Goal: Task Accomplishment & Management: Manage account settings

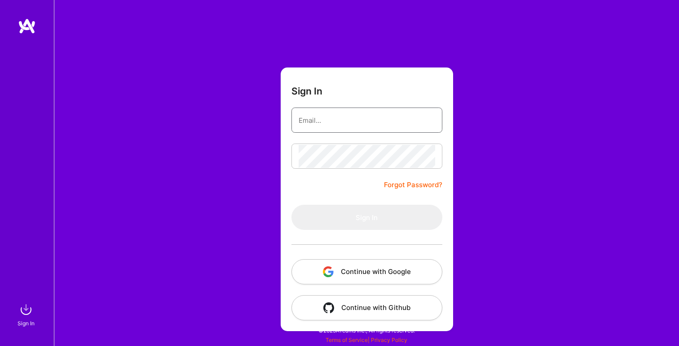
click at [351, 117] on input "email" at bounding box center [367, 120] width 137 height 23
type input "[EMAIL_ADDRESS][DOMAIN_NAME]"
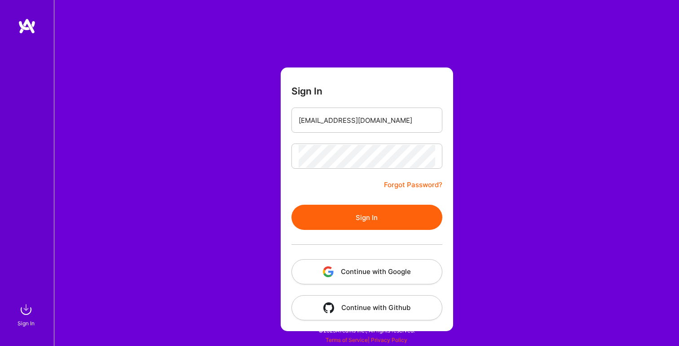
click at [364, 215] on button "Sign In" at bounding box center [367, 216] width 151 height 25
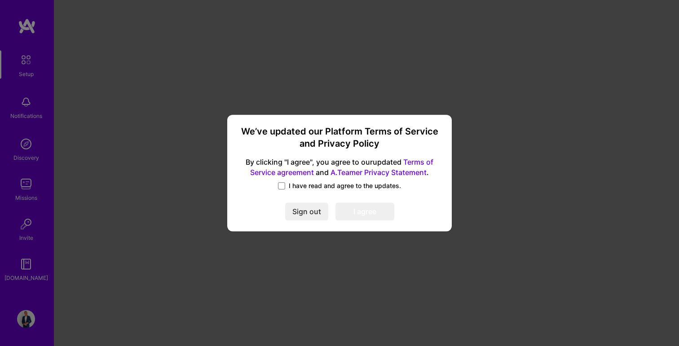
click at [355, 183] on span "I have read and agree to the updates." at bounding box center [345, 185] width 112 height 9
click at [0, 0] on input "I have read and agree to the updates." at bounding box center [0, 0] width 0 height 0
click at [358, 208] on button "I agree" at bounding box center [365, 212] width 59 height 18
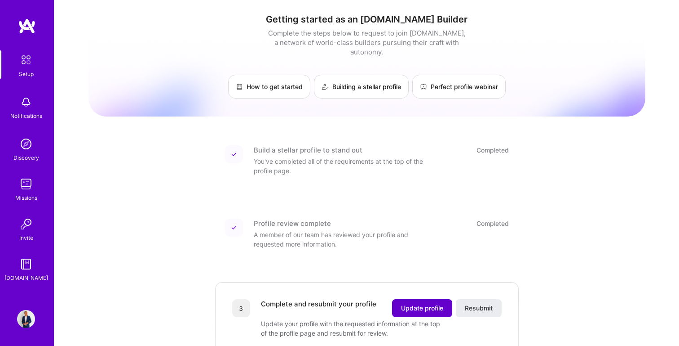
click at [409, 303] on span "Update profile" at bounding box center [422, 307] width 42 height 9
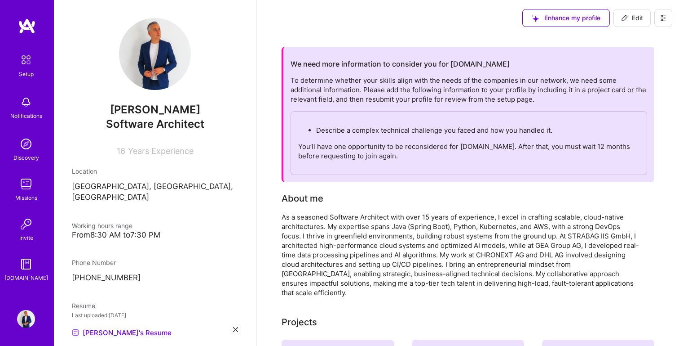
click at [357, 129] on p "Describe a complex technical challenge you faced and how you handled it." at bounding box center [478, 129] width 324 height 9
click at [625, 16] on icon at bounding box center [624, 17] width 5 height 5
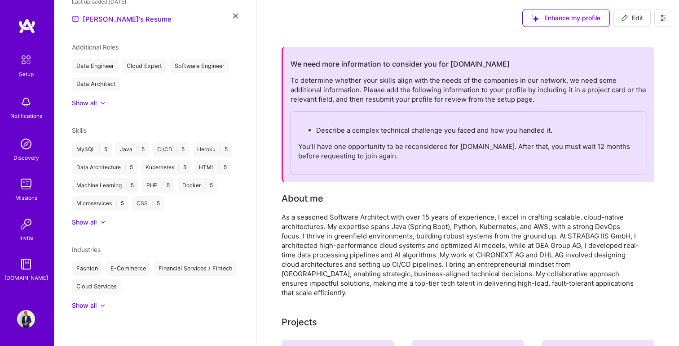
select select "DE"
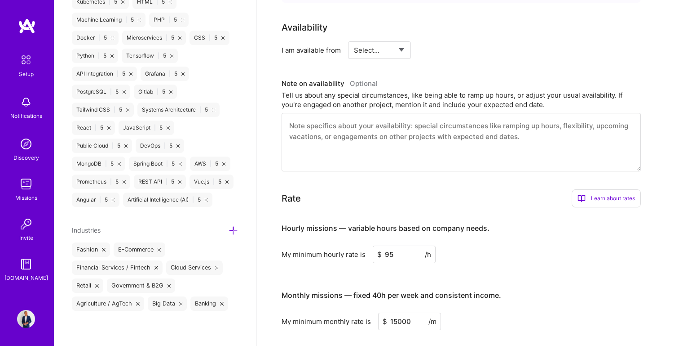
scroll to position [372, 0]
click at [380, 53] on select "Select... Right Now Future Date Not Available" at bounding box center [380, 49] width 52 height 23
select select "Right Now"
click at [354, 38] on select "Select... Right Now Future Date Not Available" at bounding box center [380, 49] width 52 height 23
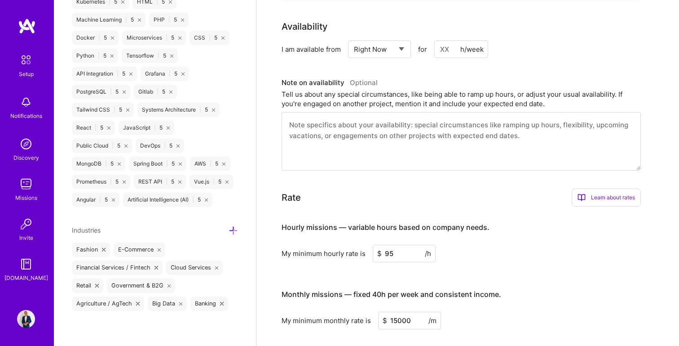
click at [453, 52] on input at bounding box center [461, 49] width 54 height 18
type input "40"
click at [476, 70] on div "Availability I am available from Select... Right Now Future Date Not Available …" at bounding box center [468, 95] width 373 height 151
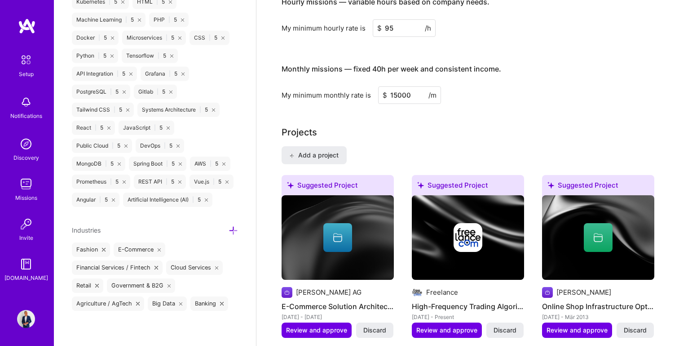
scroll to position [599, 0]
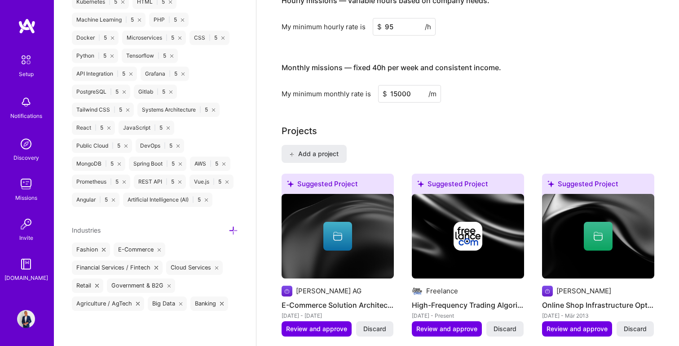
click at [396, 93] on input "15000" at bounding box center [409, 94] width 63 height 18
type input "11000"
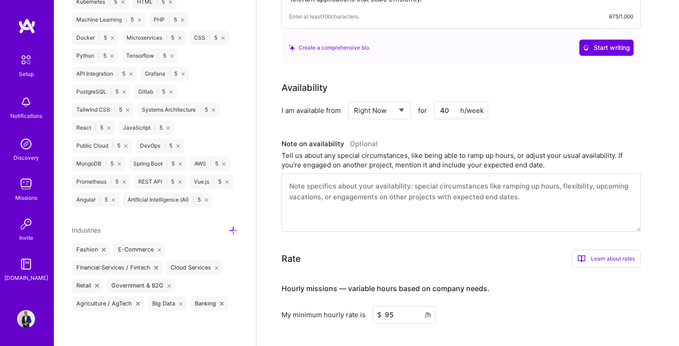
scroll to position [0, 0]
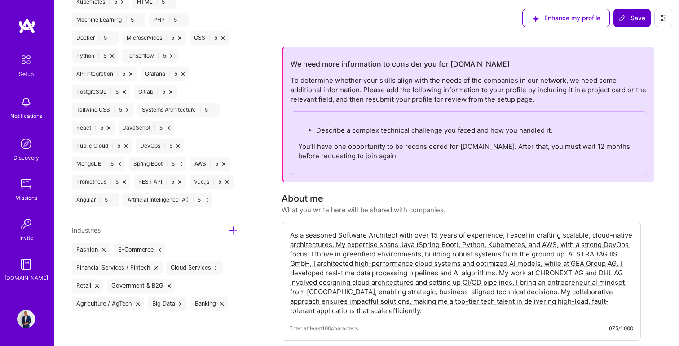
click at [623, 18] on icon at bounding box center [622, 17] width 7 height 7
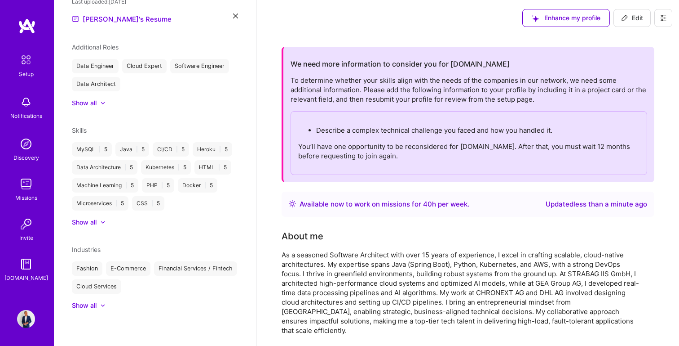
scroll to position [313, 0]
click at [24, 27] on img at bounding box center [27, 26] width 18 height 16
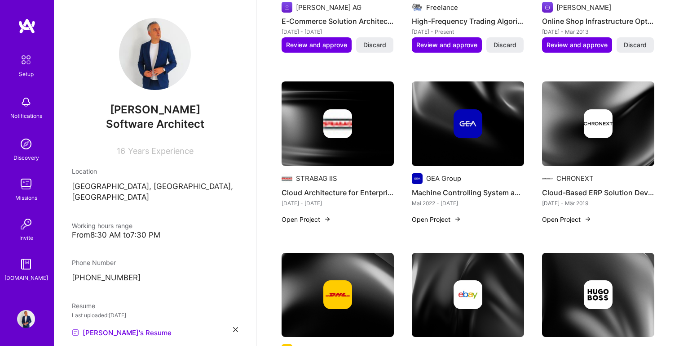
scroll to position [501, 0]
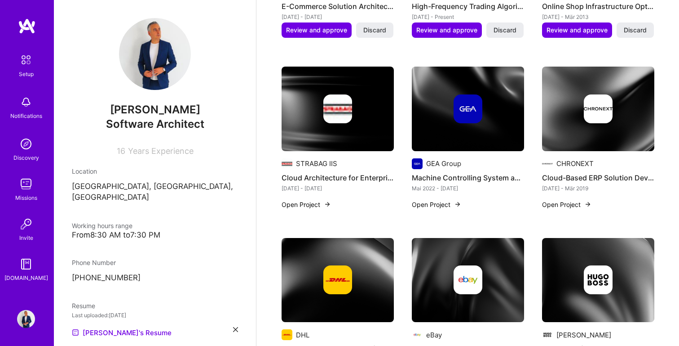
click at [311, 206] on button "Open Project" at bounding box center [306, 204] width 49 height 9
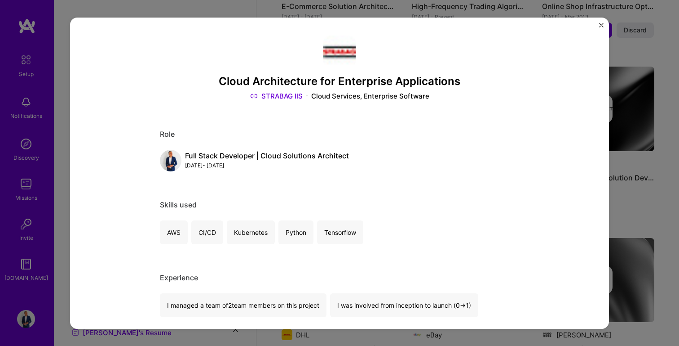
click at [602, 27] on img "Close" at bounding box center [601, 24] width 4 height 4
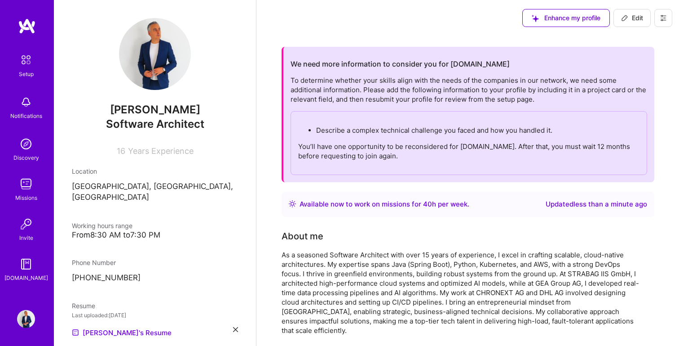
click at [632, 17] on span "Edit" at bounding box center [632, 17] width 22 height 9
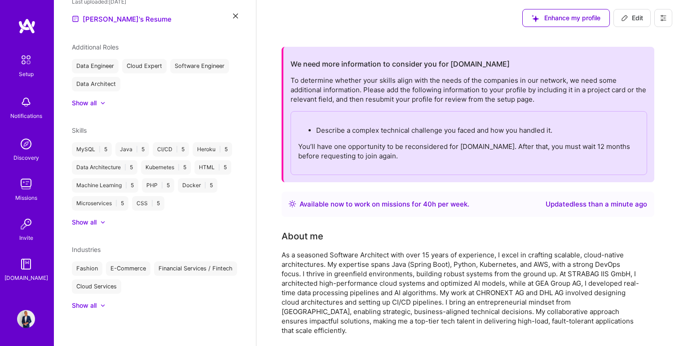
select select "DE"
select select "Right Now"
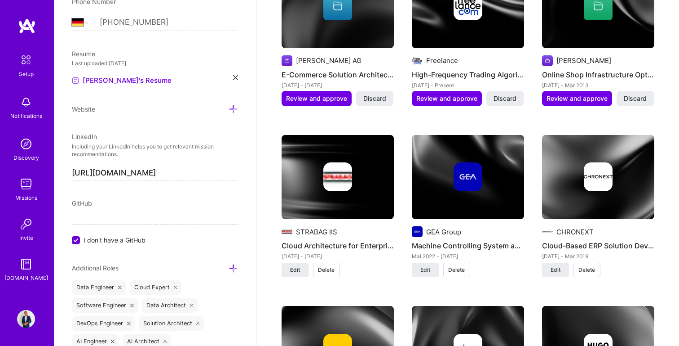
scroll to position [829, 0]
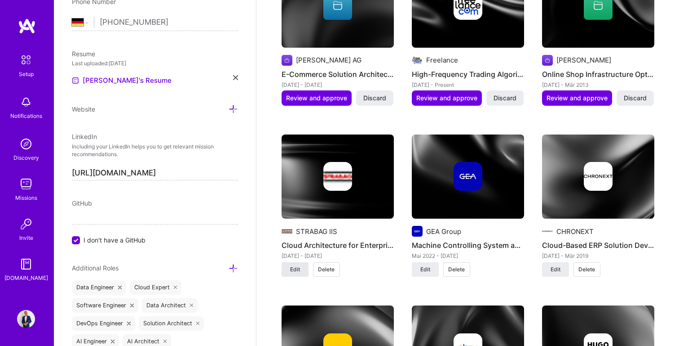
click at [291, 273] on button "Edit" at bounding box center [295, 269] width 27 height 14
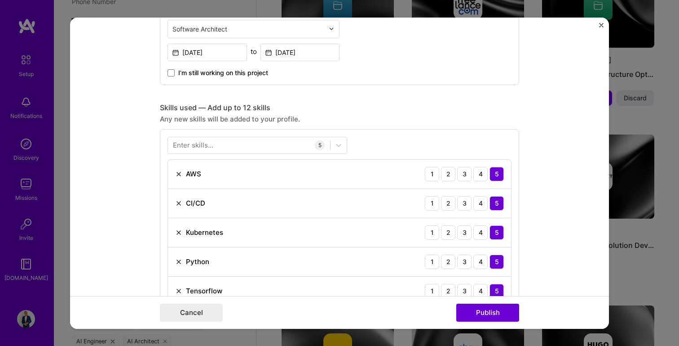
scroll to position [0, 0]
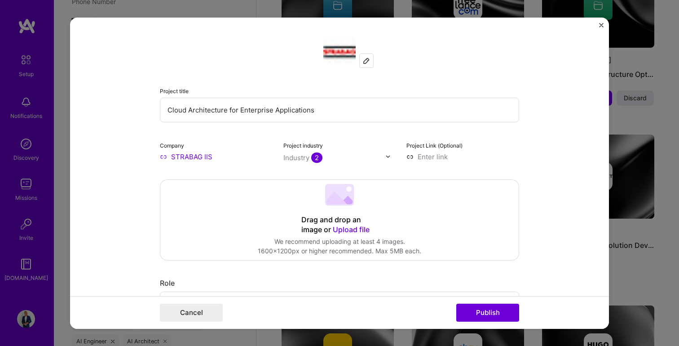
click at [601, 24] on img "Close" at bounding box center [601, 24] width 4 height 4
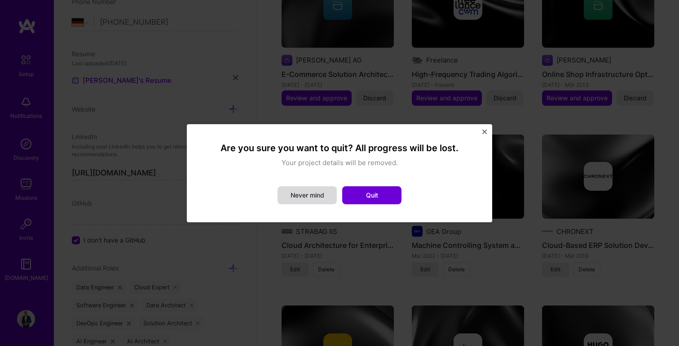
click at [316, 198] on button "Never mind" at bounding box center [307, 195] width 59 height 18
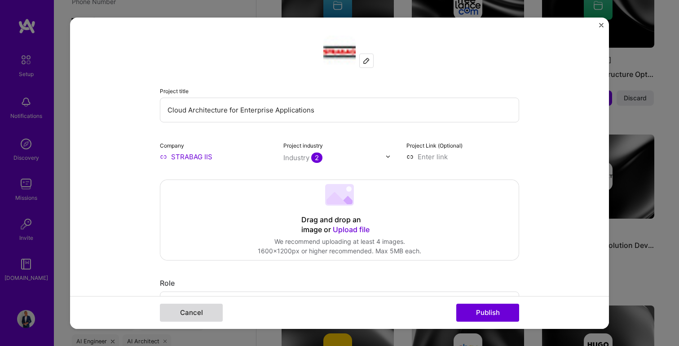
click at [183, 313] on button "Cancel" at bounding box center [191, 312] width 63 height 18
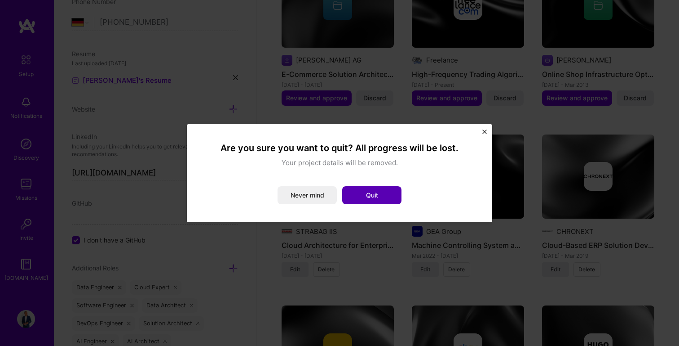
click at [379, 196] on button "Quit" at bounding box center [371, 195] width 59 height 18
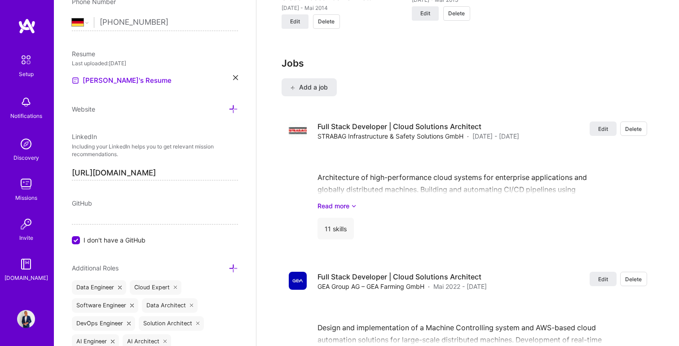
scroll to position [1432, 0]
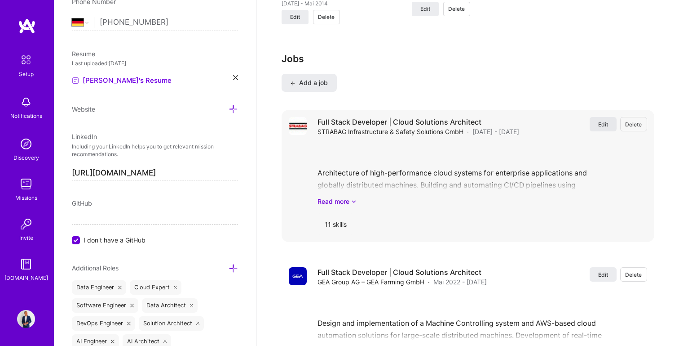
click at [604, 126] on span "Edit" at bounding box center [604, 124] width 10 height 8
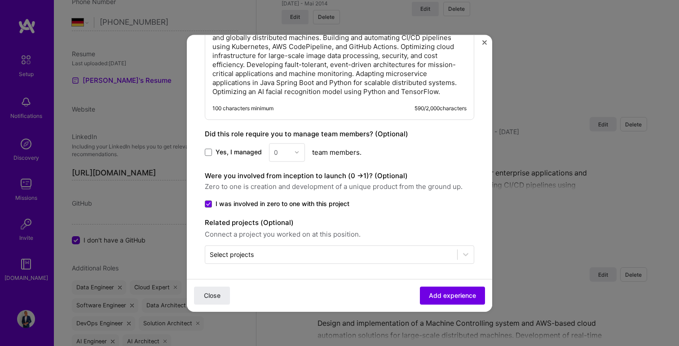
scroll to position [741, 0]
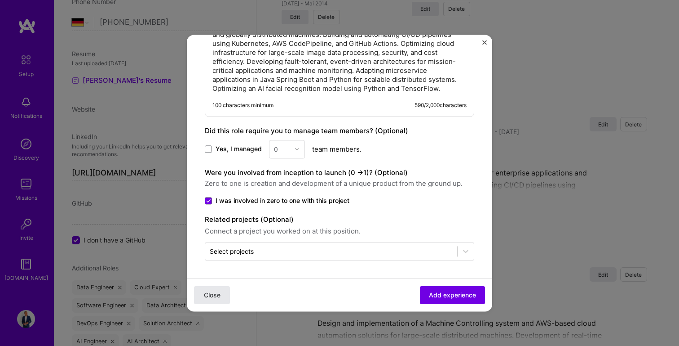
click at [220, 296] on span "Close" at bounding box center [212, 294] width 17 height 9
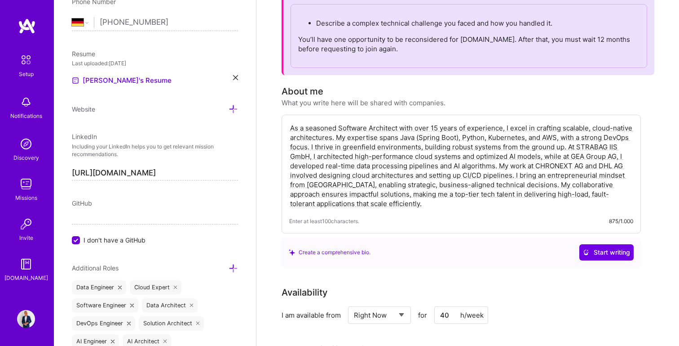
scroll to position [0, 0]
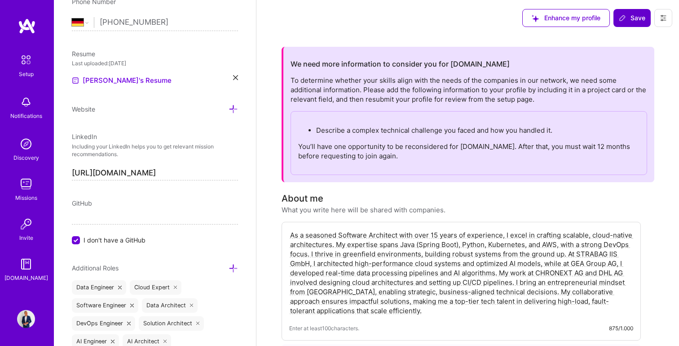
click at [621, 22] on button "Save" at bounding box center [632, 18] width 37 height 18
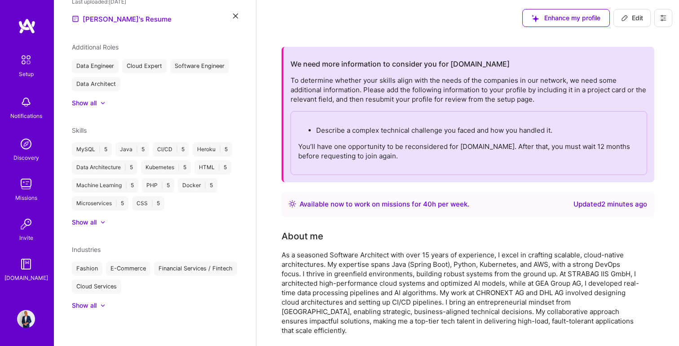
scroll to position [260, 0]
